Goal: Task Accomplishment & Management: Manage account settings

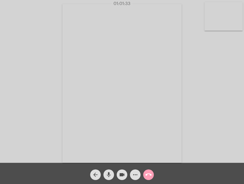
click at [148, 174] on mat-icon "call_end" at bounding box center [148, 175] width 6 height 6
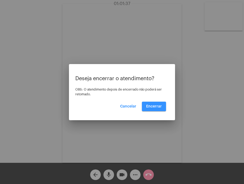
click at [157, 105] on span "Encerrar" at bounding box center [154, 107] width 16 height 4
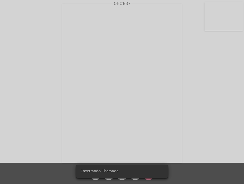
click at [157, 104] on video at bounding box center [121, 83] width 119 height 159
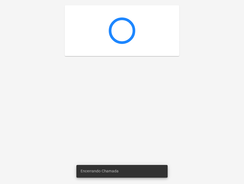
click at [157, 104] on div at bounding box center [122, 92] width 244 height 184
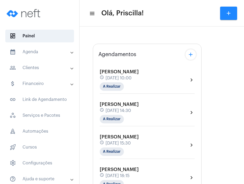
type input "[URL][DOMAIN_NAME]"
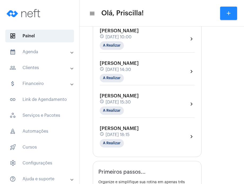
scroll to position [91, 0]
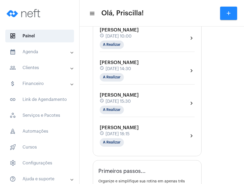
click at [180, 102] on div "[PERSON_NAME] schedule [DATE] 15:30 A Realizar chevron_right" at bounding box center [147, 104] width 95 height 22
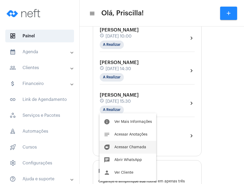
click at [146, 150] on button "duo [PERSON_NAME]" at bounding box center [127, 147] width 57 height 13
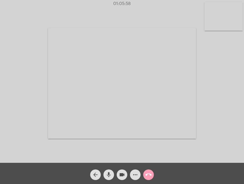
click at [148, 178] on mat-icon "call_end" at bounding box center [148, 175] width 6 height 6
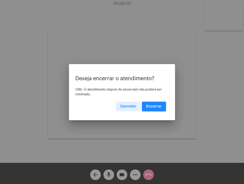
click at [158, 108] on span "Encerrar" at bounding box center [154, 107] width 16 height 4
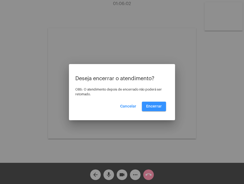
click at [158, 108] on span "Encerrar" at bounding box center [154, 107] width 16 height 4
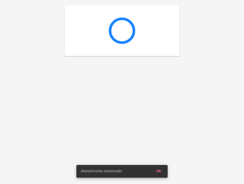
click at [158, 108] on div at bounding box center [122, 92] width 244 height 184
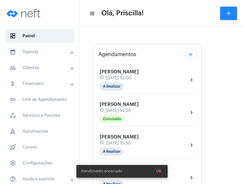
type input "[URL][DOMAIN_NAME]"
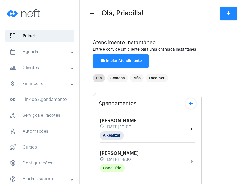
click at [38, 49] on mat-panel-title "calendar_month_outlined Agenda" at bounding box center [40, 52] width 61 height 6
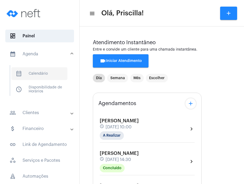
click at [39, 71] on span "calendar_month_outlined Calendário" at bounding box center [39, 73] width 56 height 13
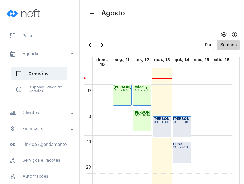
scroll to position [417, 0]
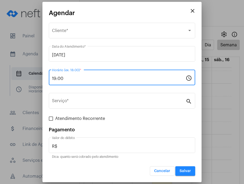
click at [96, 78] on input "19:00" at bounding box center [119, 78] width 134 height 5
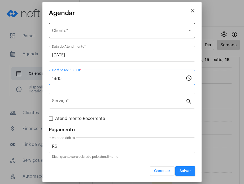
type input "19:15"
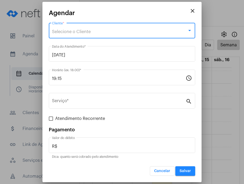
click at [75, 31] on span "Selecione o Cliente" at bounding box center [71, 32] width 39 height 4
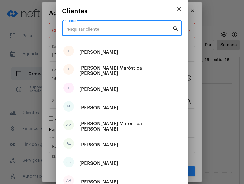
click at [75, 31] on input "Cliente" at bounding box center [118, 29] width 107 height 5
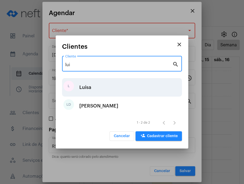
type input "lui"
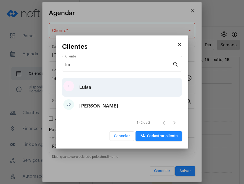
click at [81, 89] on div "Luísa" at bounding box center [85, 88] width 12 height 16
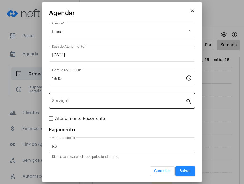
click at [83, 99] on div "Serviço *" at bounding box center [119, 100] width 134 height 17
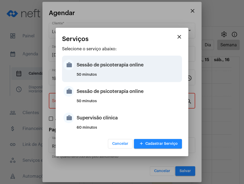
click at [100, 72] on div "Sessão de psicoterapia online" at bounding box center [129, 65] width 104 height 16
type input "Sessão de psicoterapia online"
type input "R$ 230"
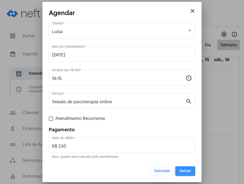
click at [184, 171] on span "Salvar" at bounding box center [184, 171] width 11 height 4
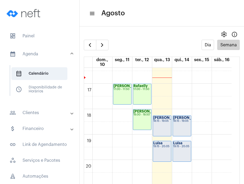
click at [185, 143] on div "Luísa 19:15 - 20:05" at bounding box center [182, 151] width 18 height 20
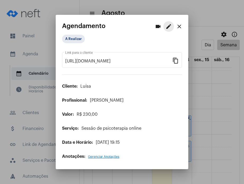
click at [170, 26] on mat-icon "edit" at bounding box center [168, 26] width 6 height 6
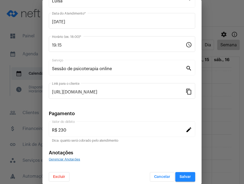
scroll to position [43, 0]
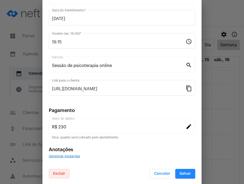
click at [58, 175] on button "Excluir" at bounding box center [59, 174] width 21 height 10
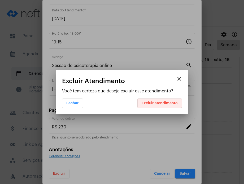
click at [168, 102] on span "Excluir atendimento" at bounding box center [160, 104] width 36 height 4
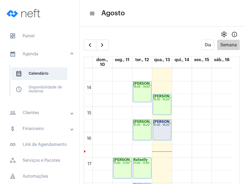
scroll to position [347, 0]
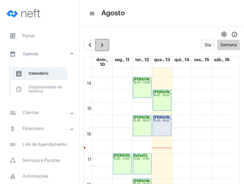
click at [103, 43] on span "button" at bounding box center [102, 45] width 6 height 6
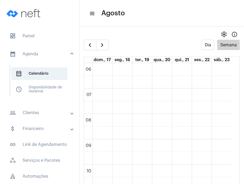
click at [237, 105] on full-calendar "Dia Semana dom., 17 seg., 18 ter., 19 qua., 20 qui., 21 sex., 22 sáb., 23 00 01…" at bounding box center [162, 117] width 164 height 155
click at [168, 120] on div "00 01 02 03 04 05 06 07 08 09 10 11 12 13 14 15 16 17 18 19 20 21 22 23" at bounding box center [157, 27] width 147 height 611
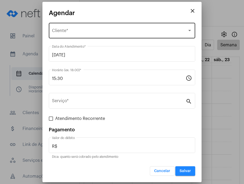
click at [115, 26] on div "Selecione o Cliente Cliente *" at bounding box center [122, 30] width 140 height 17
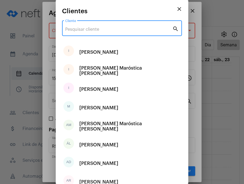
click at [106, 30] on input "Cliente" at bounding box center [118, 29] width 107 height 5
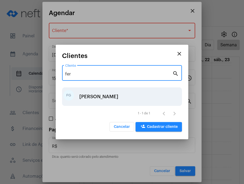
type input "fer"
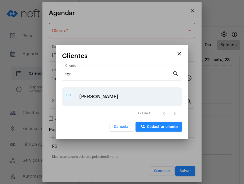
click at [111, 98] on div "[PERSON_NAME]" at bounding box center [98, 97] width 39 height 16
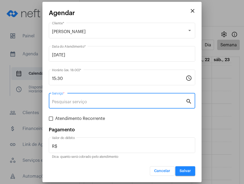
click at [111, 101] on input "Serviço *" at bounding box center [119, 102] width 134 height 5
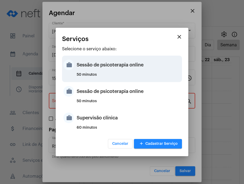
click at [112, 72] on div "Sessão de psicoterapia online" at bounding box center [129, 65] width 104 height 16
type input "Sessão de psicoterapia online"
type input "R$ 230"
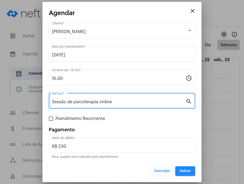
click at [179, 171] on button "Salvar" at bounding box center [185, 171] width 20 height 10
